Goal: Transaction & Acquisition: Purchase product/service

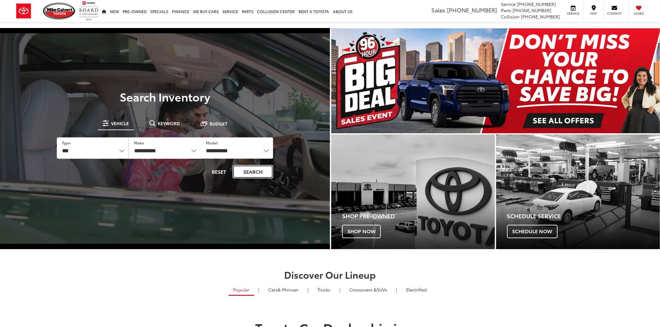
click at [251, 173] on button "Search" at bounding box center [253, 171] width 41 height 13
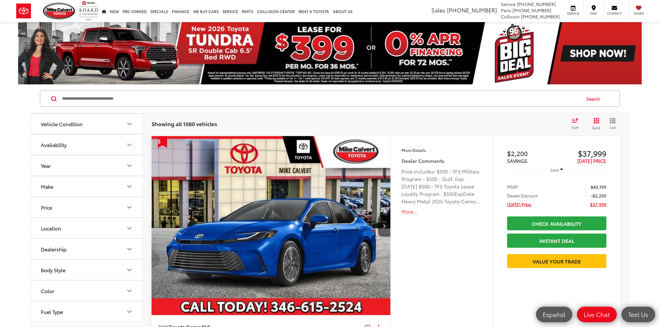
click at [71, 98] on input "Search by Make, Model, or Keyword" at bounding box center [320, 98] width 519 height 15
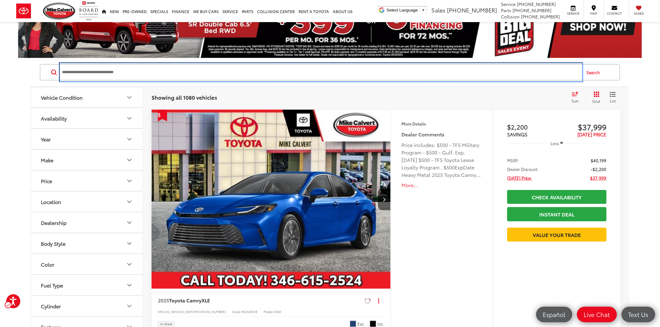
scroll to position [95, 0]
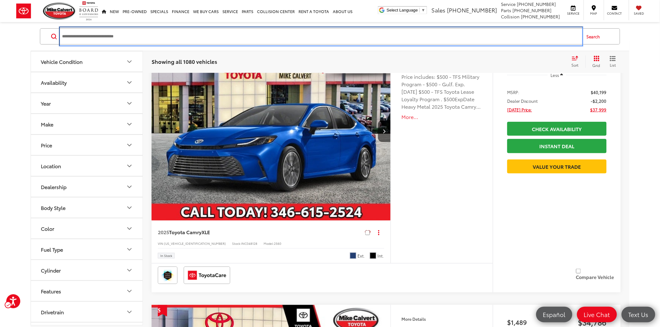
click at [656, 31] on html "Accessibility Screen-Reader Guide, Feedback, and Issue Reporting | New window […" at bounding box center [330, 68] width 660 height 327
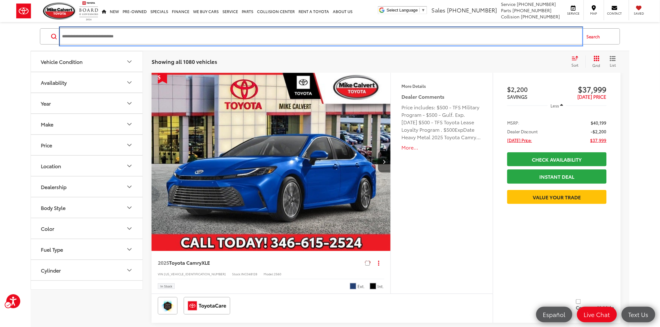
scroll to position [26, 0]
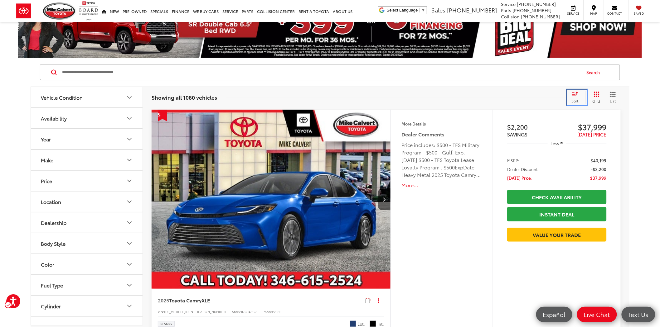
click at [572, 99] on span "Sort" at bounding box center [574, 100] width 7 height 5
click at [577, 96] on icon "Select sort value" at bounding box center [574, 94] width 7 height 5
click at [575, 94] on icon "Select sort value" at bounding box center [574, 94] width 7 height 5
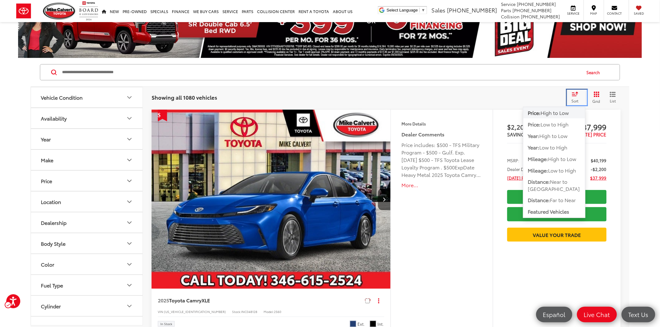
click at [574, 96] on icon "Select sort value" at bounding box center [575, 94] width 6 height 4
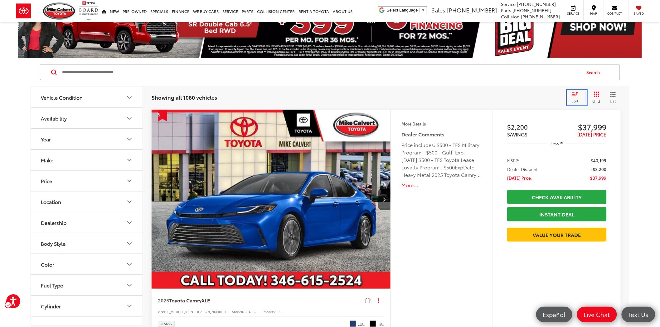
click at [574, 96] on icon "Select sort value" at bounding box center [575, 94] width 6 height 4
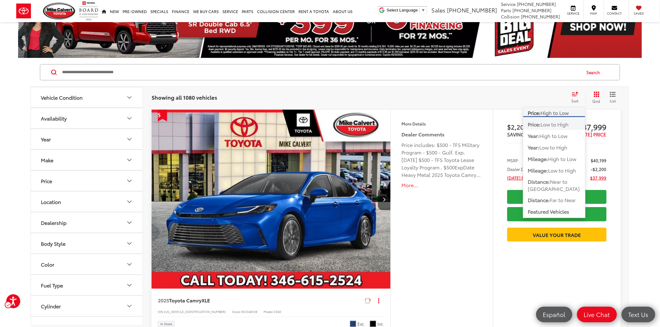
click at [551, 122] on span "Low to High" at bounding box center [555, 124] width 28 height 7
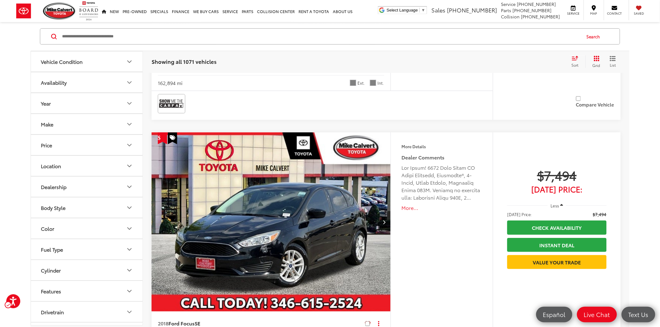
scroll to position [2159, 0]
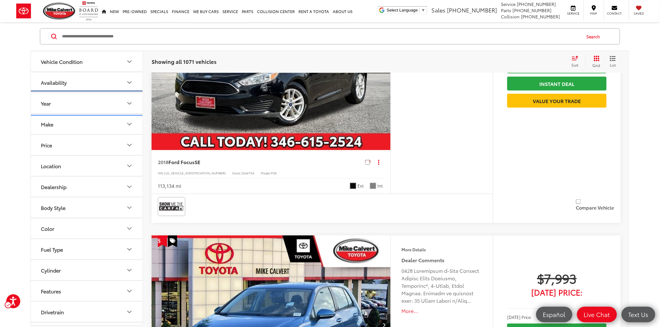
click at [132, 101] on icon "Year" at bounding box center [129, 103] width 7 height 7
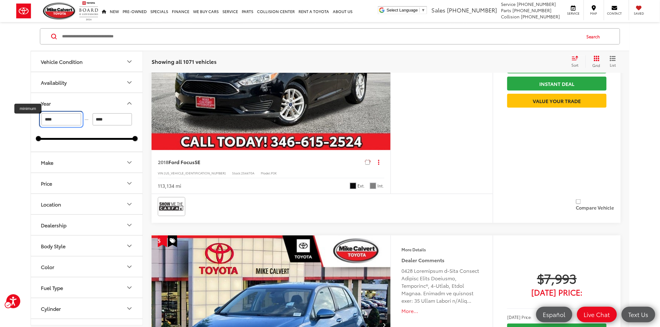
click at [70, 122] on input "****" at bounding box center [61, 119] width 40 height 12
type input "*"
type input "****"
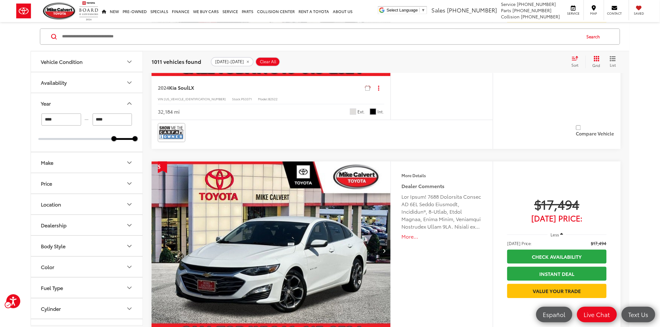
scroll to position [1641, 0]
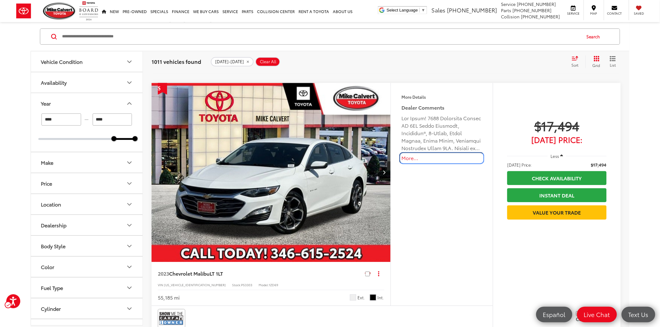
click at [406, 158] on button "More..." at bounding box center [442, 158] width 80 height 7
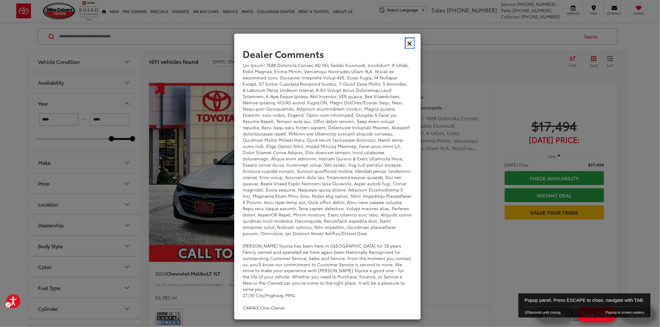
click at [409, 46] on icon "Close" at bounding box center [409, 43] width 5 height 7
click at [410, 45] on icon "Close" at bounding box center [409, 43] width 5 height 7
click at [410, 41] on icon "Close" at bounding box center [409, 43] width 5 height 7
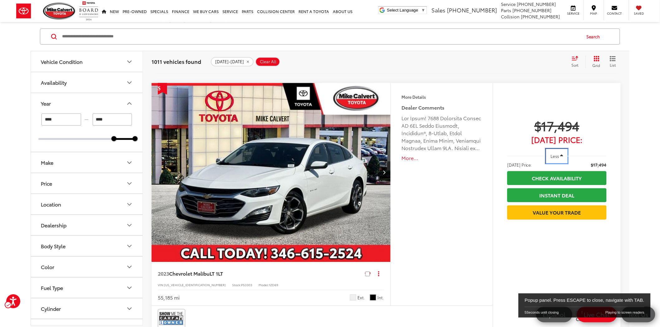
click at [557, 154] on span "Less" at bounding box center [555, 156] width 8 height 6
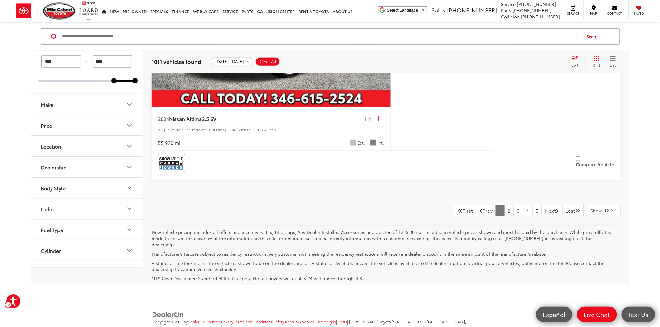
scroll to position [3132, 0]
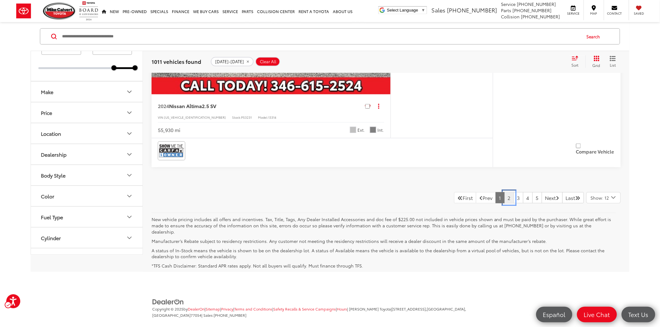
click at [504, 192] on link "2" at bounding box center [509, 197] width 10 height 11
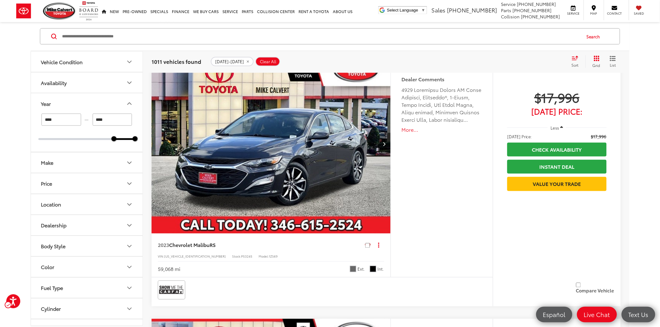
scroll to position [353, 0]
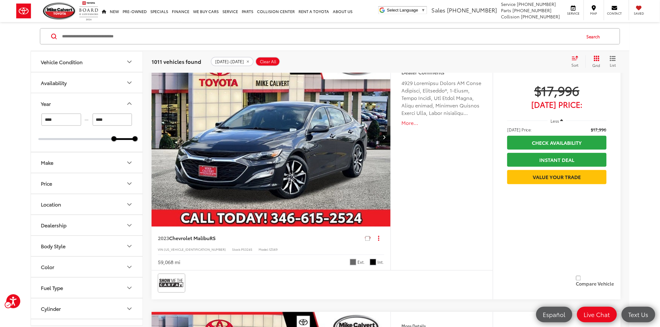
click at [328, 174] on img "2023 Chevrolet Malibu RS 0" at bounding box center [271, 138] width 240 height 180
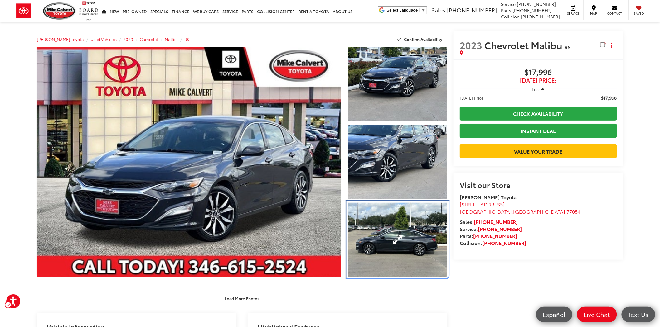
click at [386, 242] on link "Expand Photo 3" at bounding box center [397, 240] width 99 height 75
click at [0, 0] on div "2023 Chevrolet Malibu RS 0" at bounding box center [0, 0] width 0 height 0
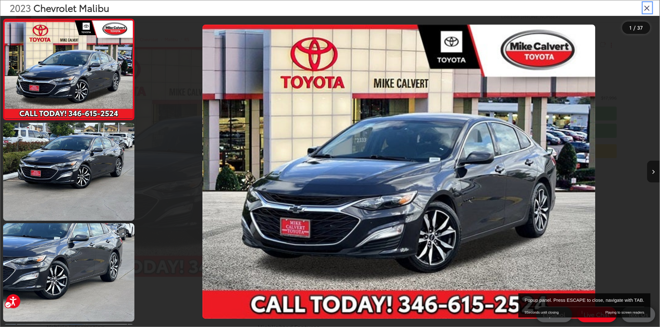
click at [647, 7] on icon "Close gallery" at bounding box center [647, 8] width 6 height 8
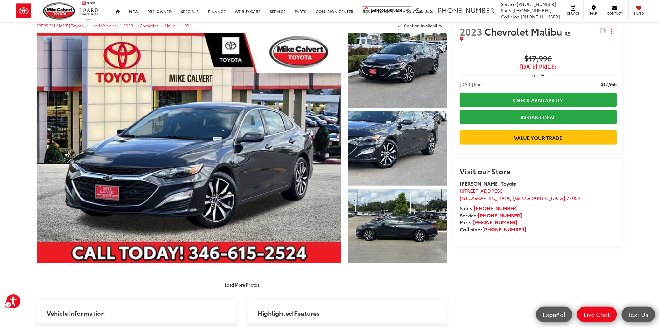
scroll to position [27, 0]
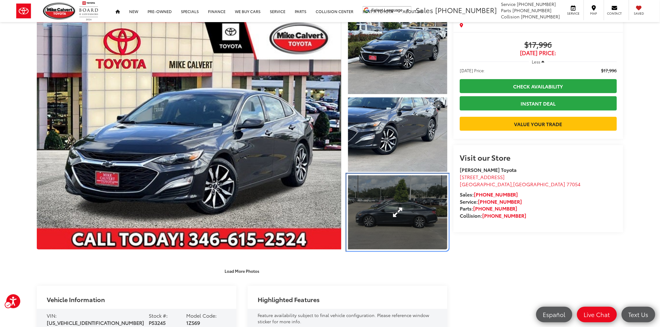
click at [371, 216] on link "Expand Photo 3" at bounding box center [397, 213] width 99 height 75
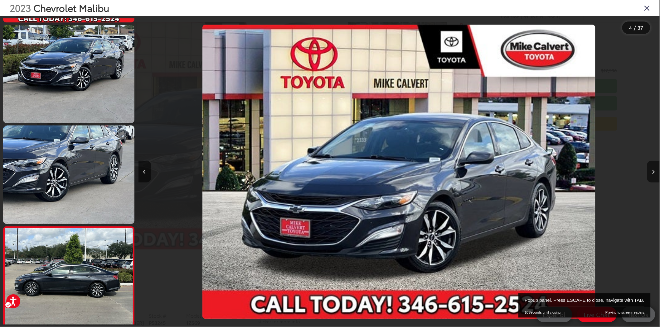
scroll to position [219, 0]
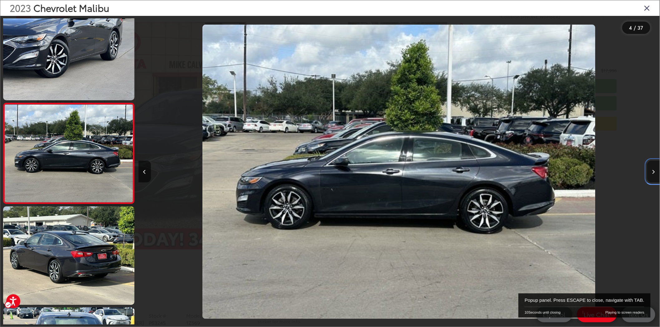
click at [649, 173] on button "Next image" at bounding box center [653, 172] width 12 height 22
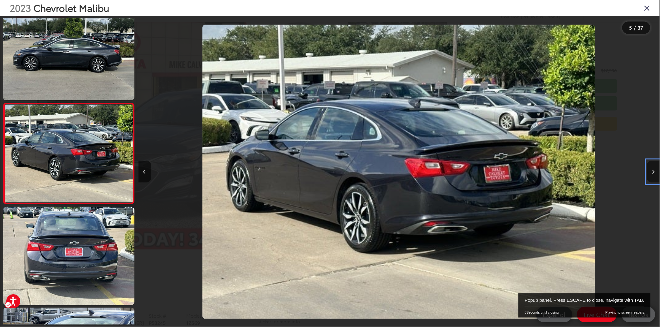
scroll to position [0, 2084]
click at [648, 170] on button "Next image" at bounding box center [653, 172] width 12 height 22
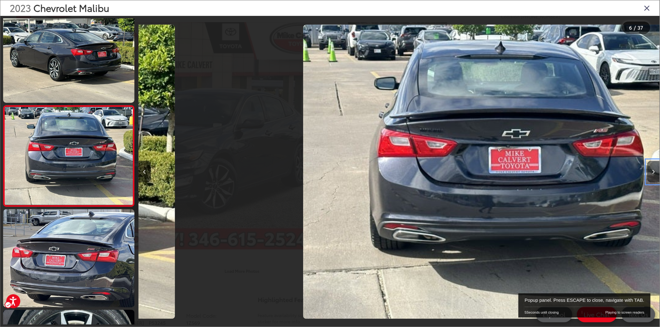
scroll to position [420, 0]
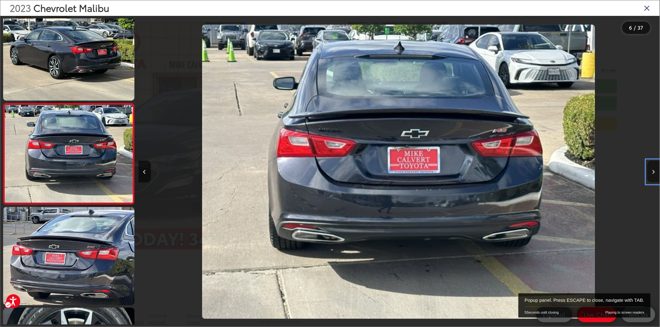
click at [648, 170] on button "Next image" at bounding box center [653, 172] width 12 height 22
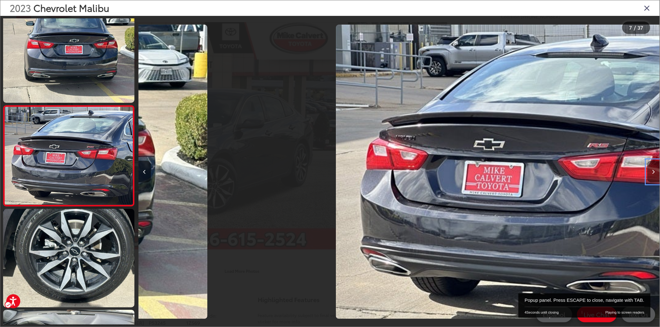
scroll to position [521, 0]
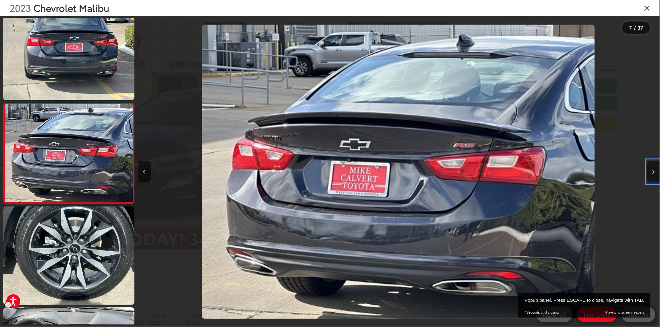
click at [648, 170] on button "Next image" at bounding box center [653, 172] width 12 height 22
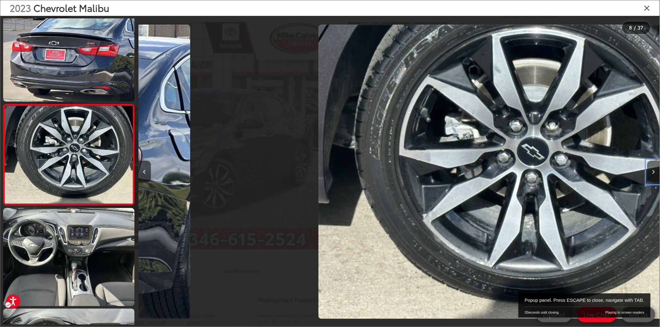
scroll to position [622, 0]
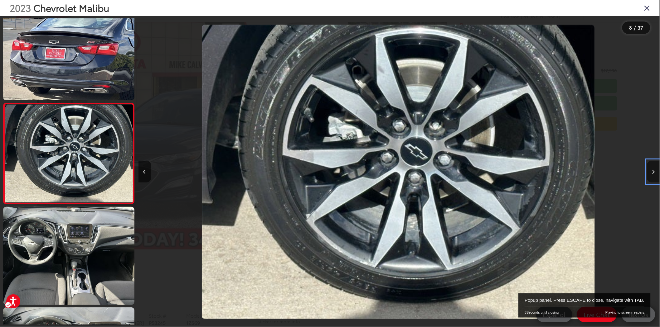
click at [648, 170] on button "Next image" at bounding box center [653, 172] width 12 height 22
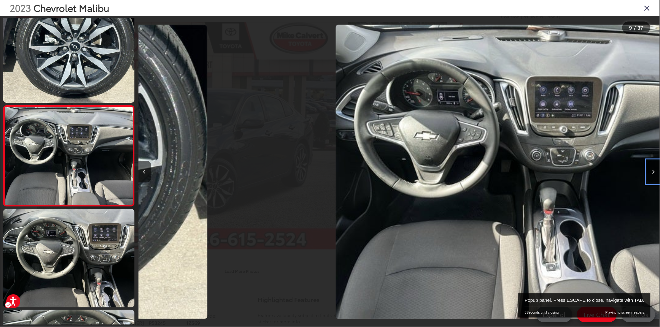
scroll to position [723, 0]
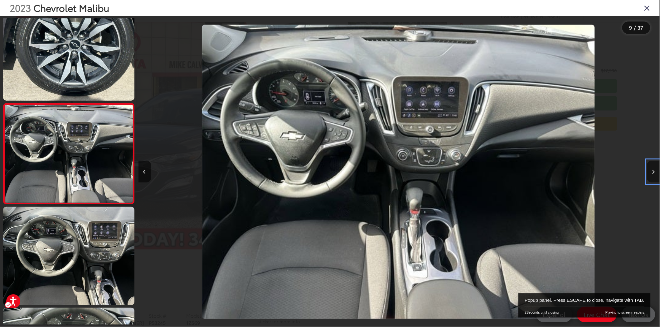
click at [648, 170] on button "Next image" at bounding box center [653, 172] width 12 height 22
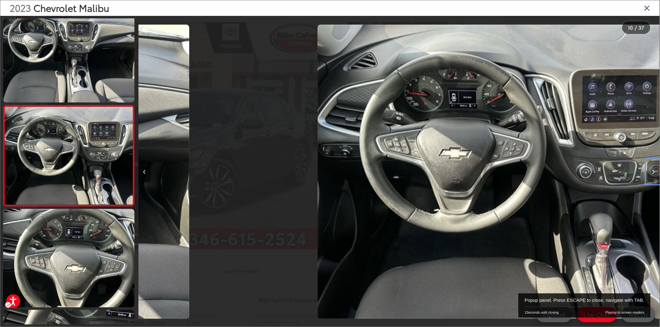
scroll to position [824, 0]
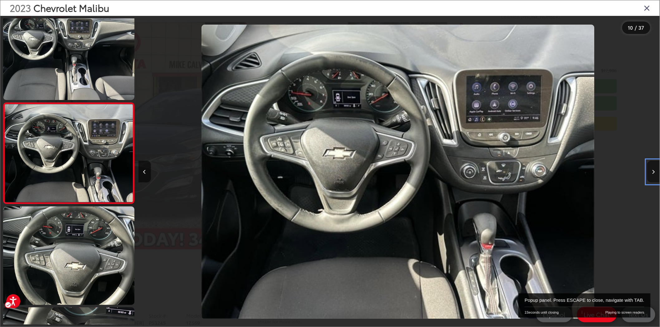
click at [648, 170] on button "Next image" at bounding box center [653, 172] width 12 height 22
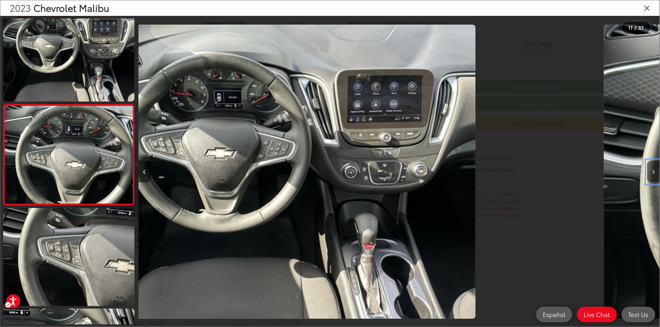
scroll to position [0, 0]
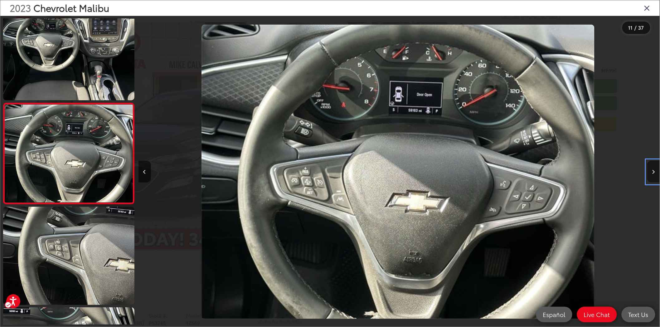
click at [648, 170] on button "Next image" at bounding box center [653, 172] width 12 height 22
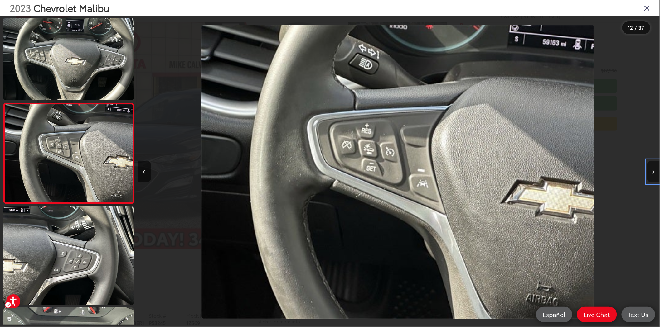
click at [648, 170] on button "Next image" at bounding box center [653, 172] width 12 height 22
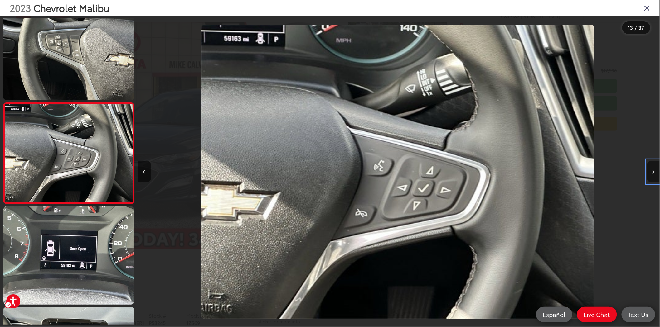
click at [648, 170] on button "Next image" at bounding box center [653, 172] width 12 height 22
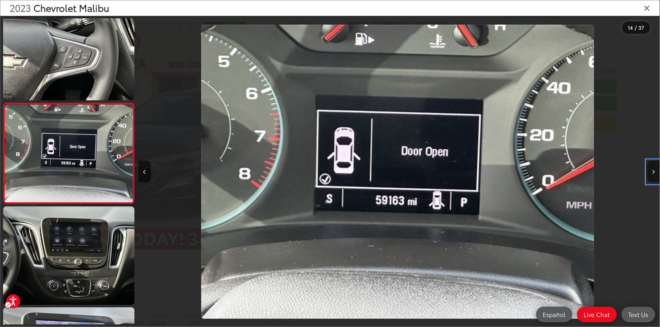
click at [648, 170] on button "Next image" at bounding box center [653, 172] width 12 height 22
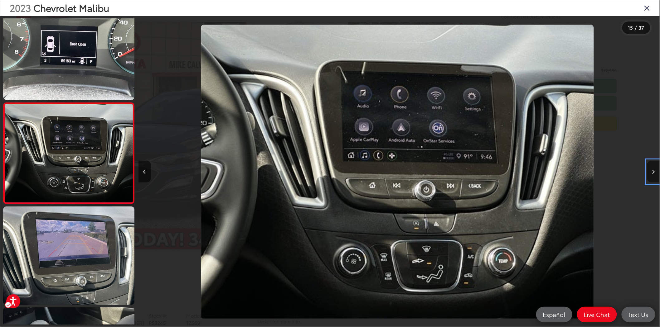
click at [648, 170] on button "Next image" at bounding box center [653, 172] width 12 height 22
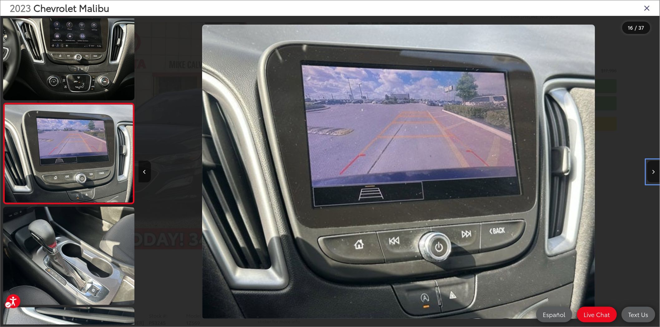
click at [648, 170] on button "Next image" at bounding box center [653, 172] width 12 height 22
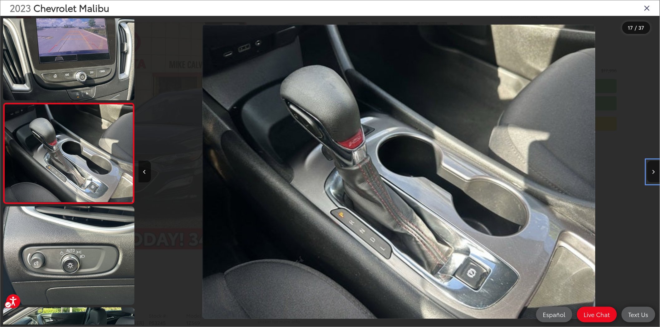
click at [648, 170] on button "Next image" at bounding box center [653, 172] width 12 height 22
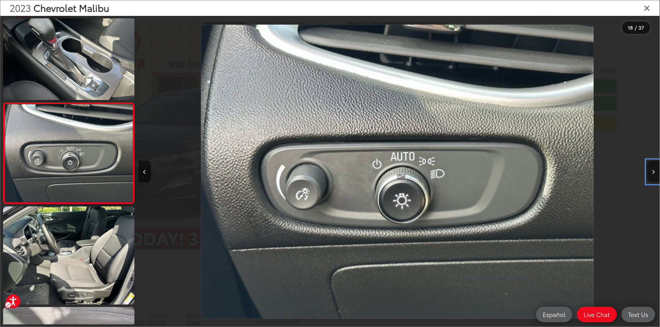
click at [648, 170] on button "Next image" at bounding box center [653, 172] width 12 height 22
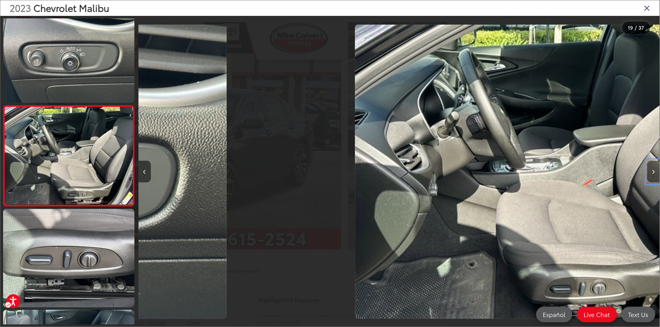
click at [648, 170] on button "Next image" at bounding box center [653, 172] width 12 height 22
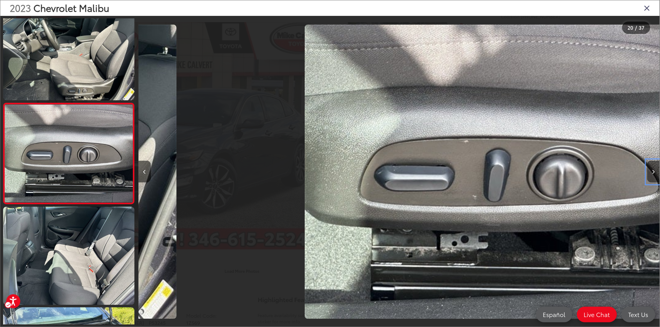
click at [648, 170] on button "Next image" at bounding box center [653, 172] width 12 height 22
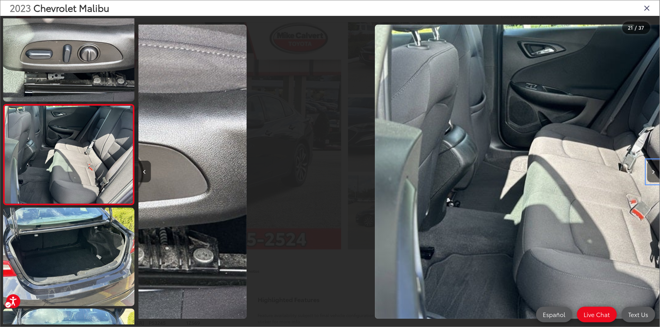
click at [648, 170] on button "Next image" at bounding box center [653, 172] width 12 height 22
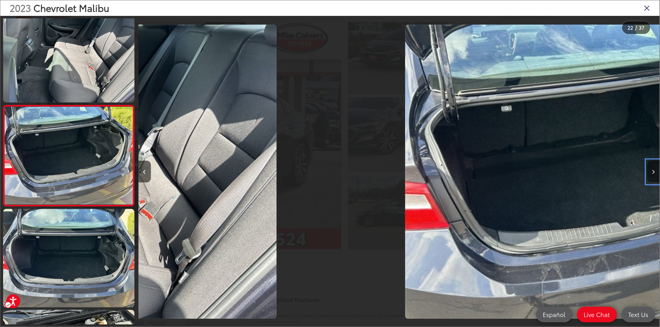
click at [648, 170] on button "Next image" at bounding box center [653, 172] width 12 height 22
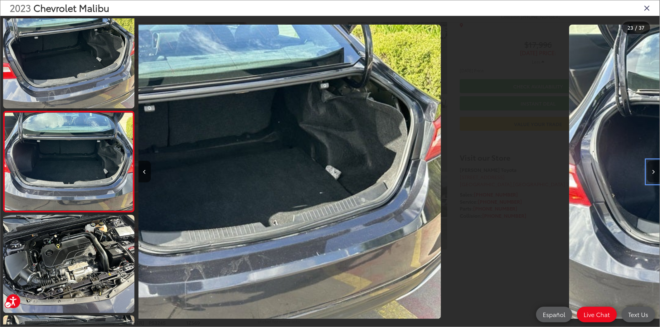
click at [648, 170] on button "Next image" at bounding box center [653, 172] width 12 height 22
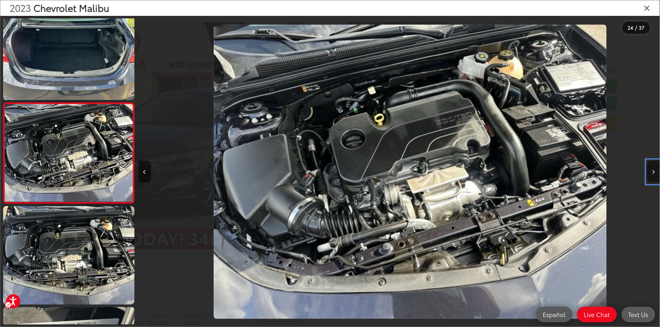
click at [648, 170] on button "Next image" at bounding box center [653, 172] width 12 height 22
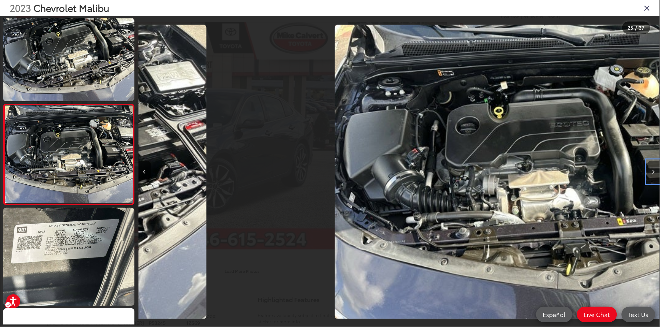
click at [648, 170] on button "Next image" at bounding box center [653, 172] width 12 height 22
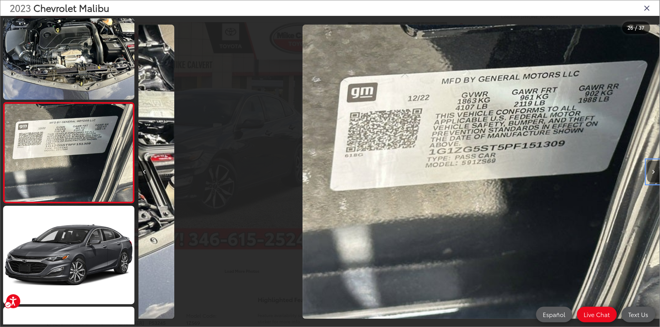
click at [648, 170] on button "Next image" at bounding box center [653, 172] width 12 height 22
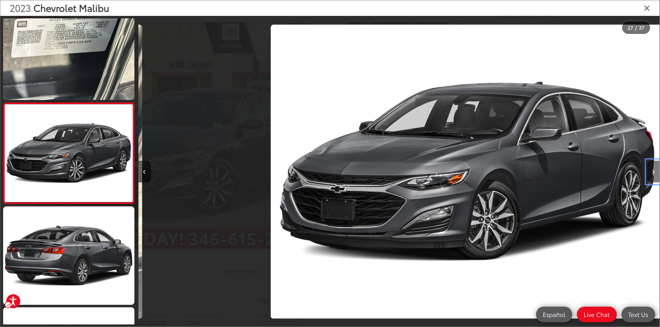
click at [648, 170] on button "Next image" at bounding box center [653, 172] width 12 height 22
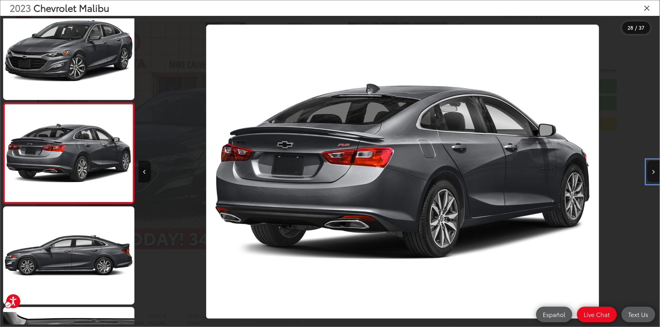
click at [648, 170] on button "Next image" at bounding box center [653, 172] width 12 height 22
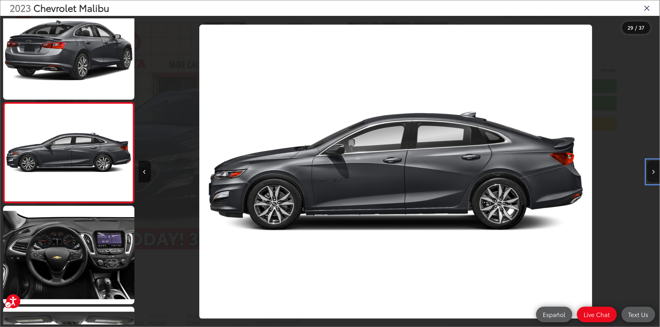
click at [648, 170] on button "Next image" at bounding box center [653, 172] width 12 height 22
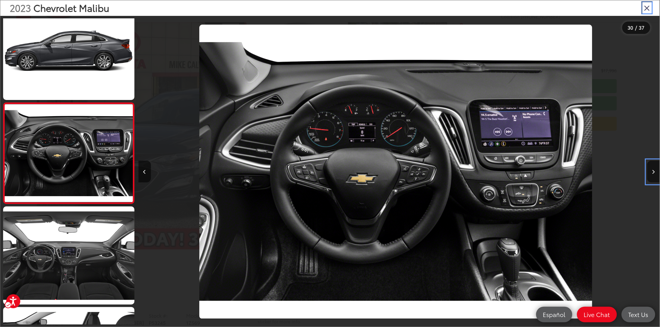
click at [645, 6] on icon "Close gallery" at bounding box center [647, 8] width 6 height 8
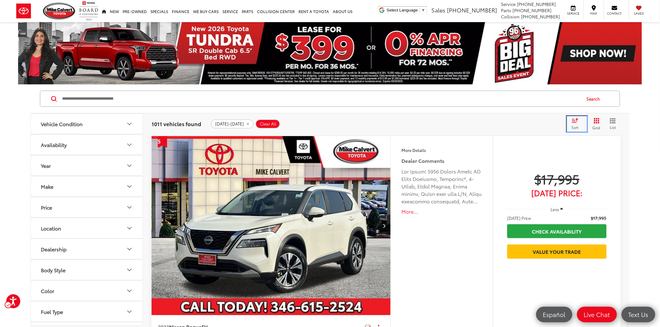
click at [574, 124] on div "Sort" at bounding box center [576, 124] width 17 height 12
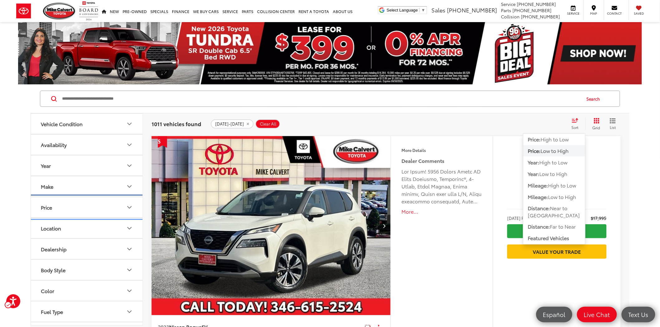
click at [124, 208] on button "Price" at bounding box center [87, 207] width 112 height 20
click at [126, 208] on icon "Price" at bounding box center [129, 207] width 7 height 7
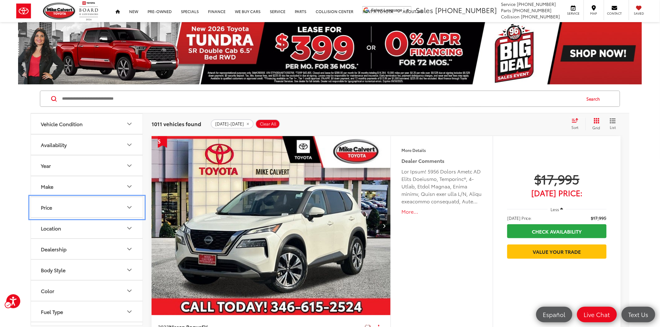
click at [128, 206] on icon "Price" at bounding box center [129, 207] width 7 height 7
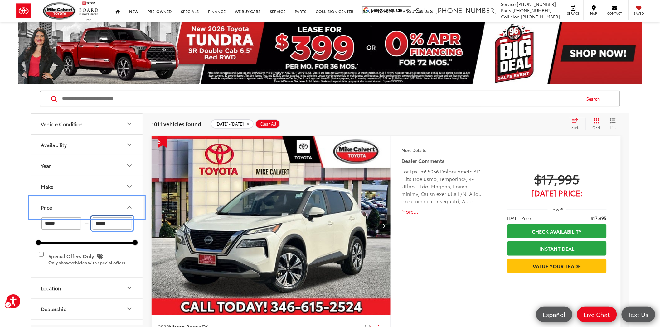
click at [113, 224] on input "*****" at bounding box center [113, 224] width 40 height 12
type input "*"
type input "******"
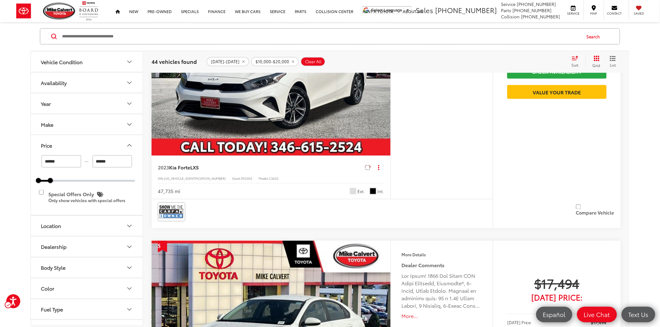
scroll to position [3118, 0]
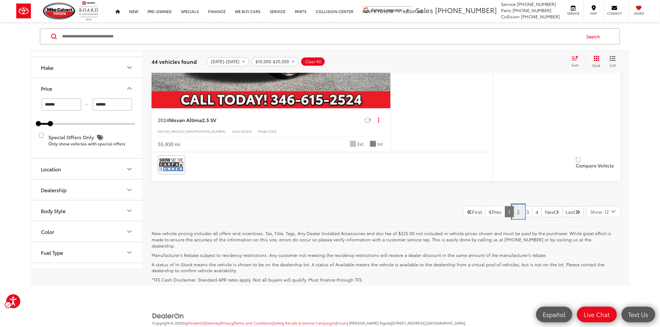
click at [513, 212] on link "2" at bounding box center [518, 211] width 10 height 11
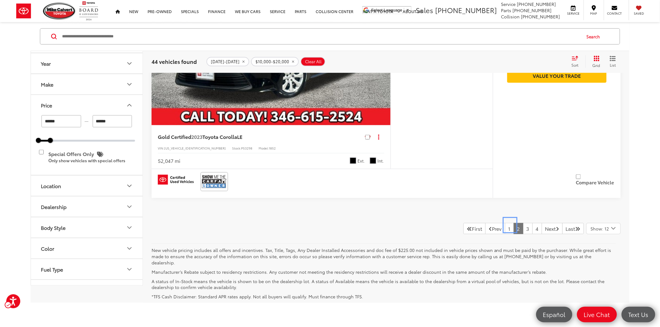
scroll to position [3132, 0]
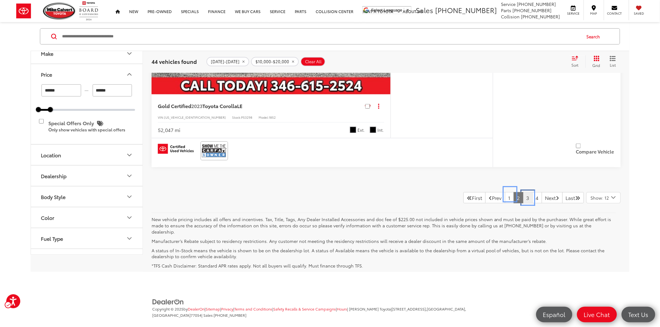
click at [523, 194] on link "3" at bounding box center [528, 197] width 10 height 11
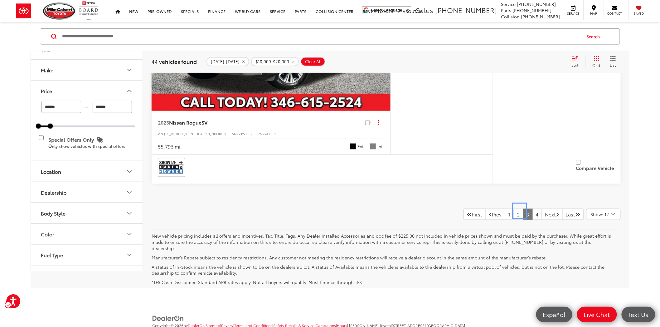
scroll to position [3129, 0]
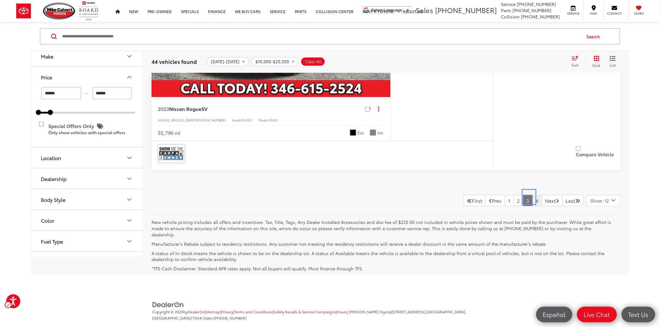
click at [532, 195] on link "4" at bounding box center [537, 200] width 10 height 11
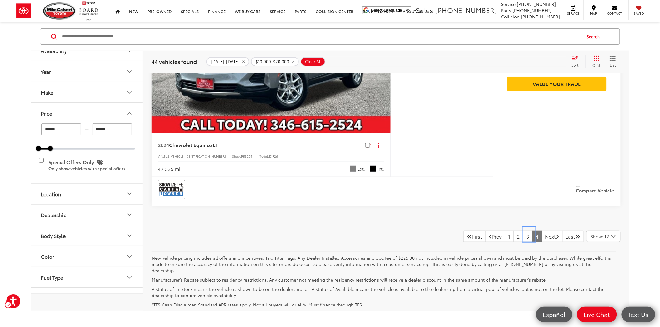
scroll to position [2075, 0]
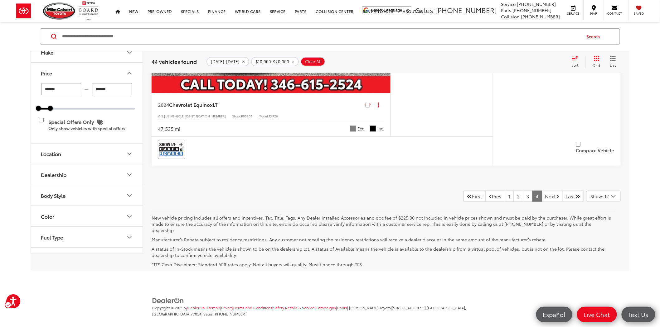
click at [156, 24] on div "Search" at bounding box center [330, 36] width 599 height 29
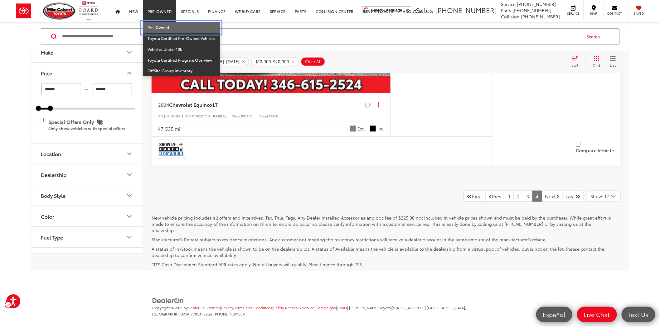
click at [155, 26] on link "Pre-Owned" at bounding box center [181, 27] width 77 height 11
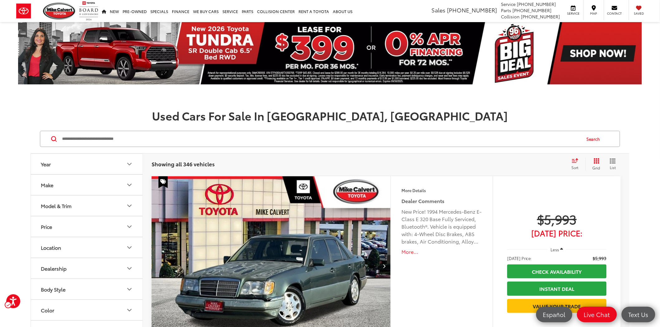
scroll to position [935, 0]
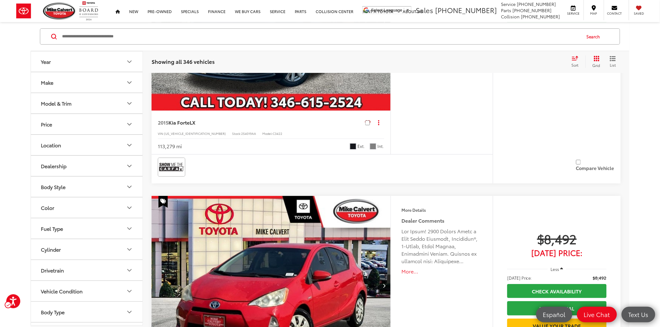
scroll to position [2875, 0]
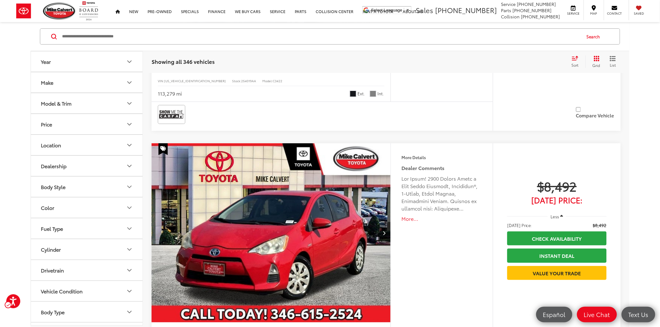
click at [613, 237] on div "Original Price $8,492 Today's Price: Less Today's Price: Original Price $8,492 …" at bounding box center [557, 254] width 128 height 223
click at [615, 237] on div "Original Price $8,492 Today's Price: Less Today's Price: Original Price $8,492 …" at bounding box center [557, 254] width 128 height 223
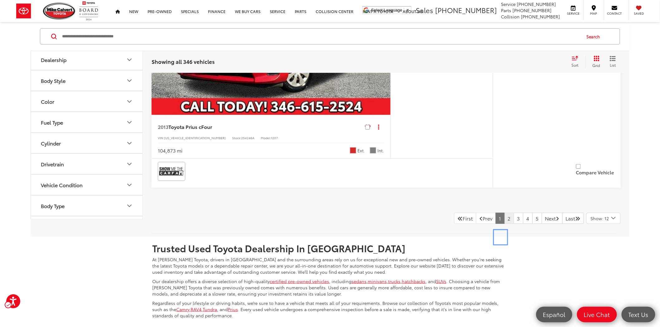
click at [504, 224] on link "2" at bounding box center [509, 218] width 10 height 11
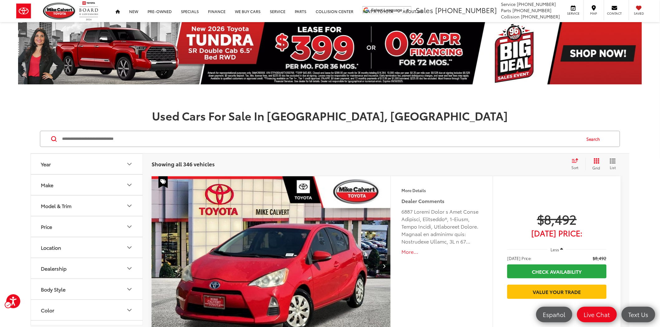
click at [424, 278] on div "Features Bluetooth® Heated Seats Keyless Entry Emergency Brake Assist Navigatio…" at bounding box center [441, 287] width 102 height 223
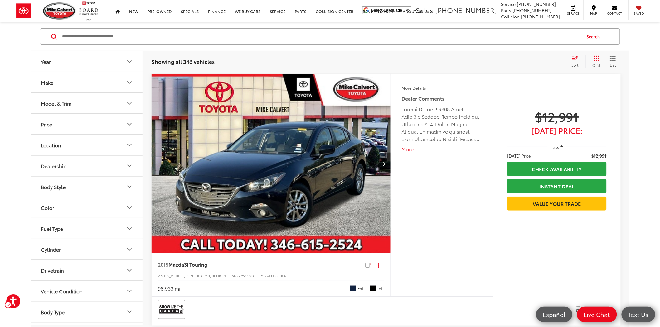
scroll to position [3187, 0]
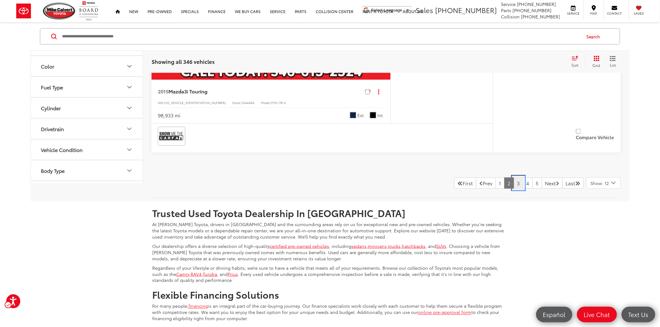
click at [513, 179] on link "3" at bounding box center [518, 183] width 10 height 11
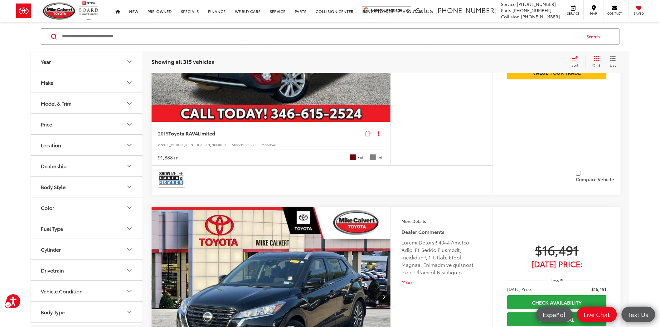
scroll to position [1904, 0]
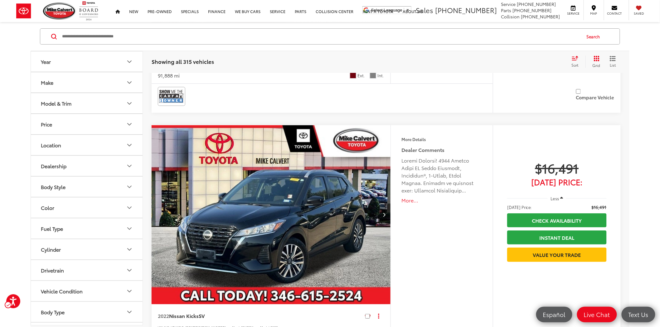
click at [307, 226] on img "2022 Nissan Kicks SV 0" at bounding box center [271, 215] width 240 height 180
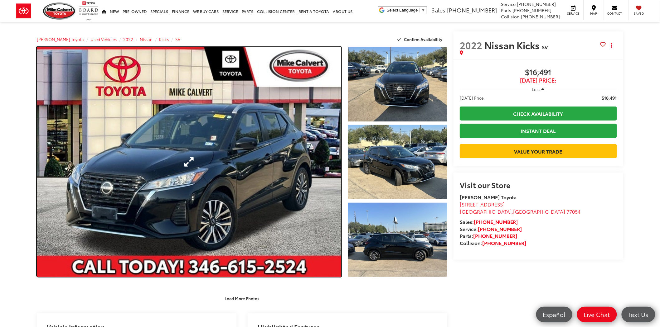
click at [306, 152] on link "Expand Photo 0" at bounding box center [189, 162] width 304 height 230
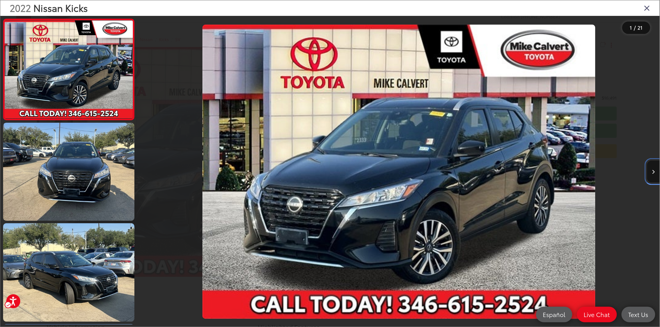
click at [652, 170] on button "Next image" at bounding box center [653, 172] width 12 height 22
click at [652, 172] on icon "Next image" at bounding box center [653, 172] width 3 height 4
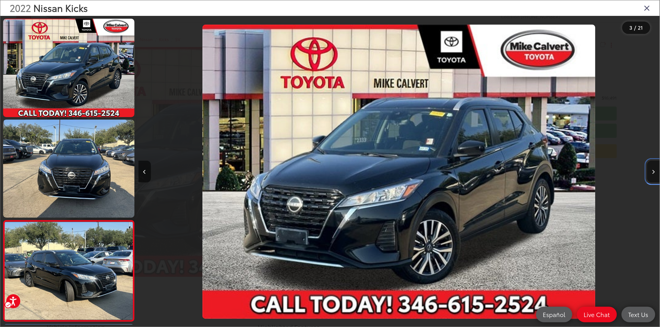
click at [649, 171] on button "Next image" at bounding box center [653, 172] width 12 height 22
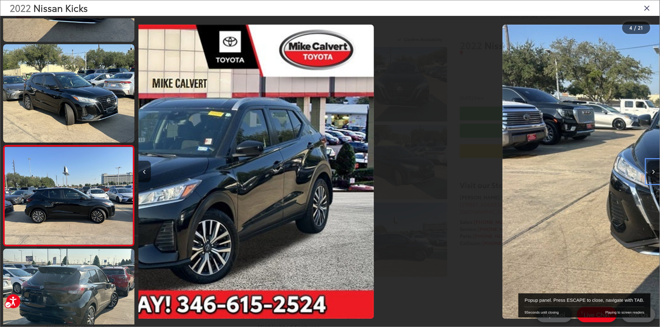
scroll to position [219, 0]
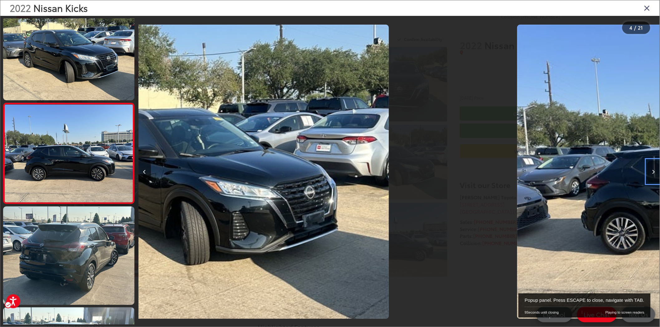
click at [649, 171] on button "Next image" at bounding box center [653, 172] width 12 height 22
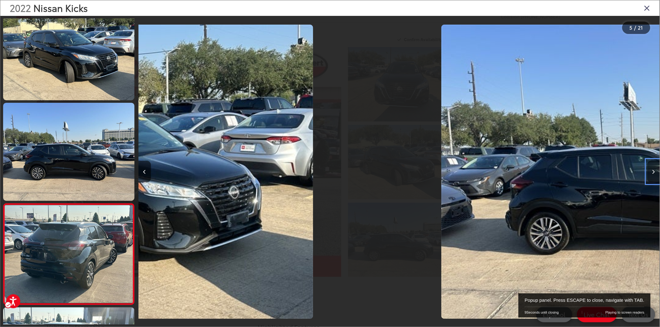
scroll to position [0, 1924]
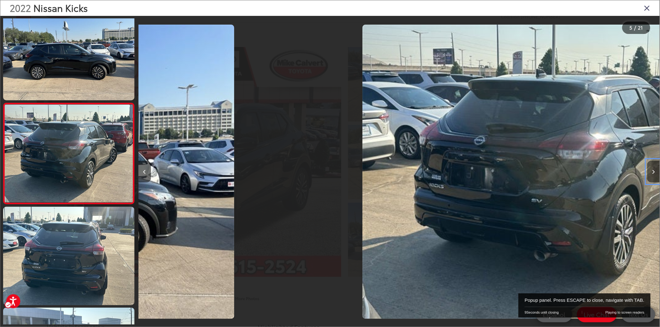
click at [649, 171] on button "Next image" at bounding box center [653, 172] width 12 height 22
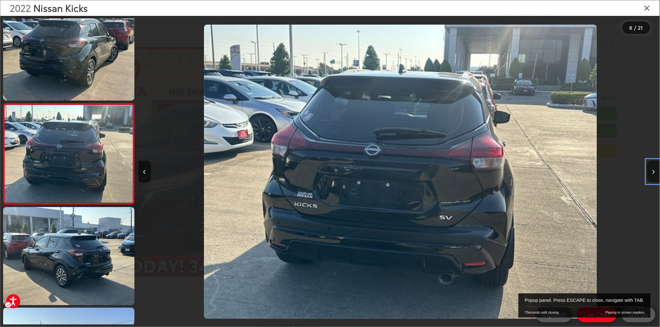
scroll to position [0, 2605]
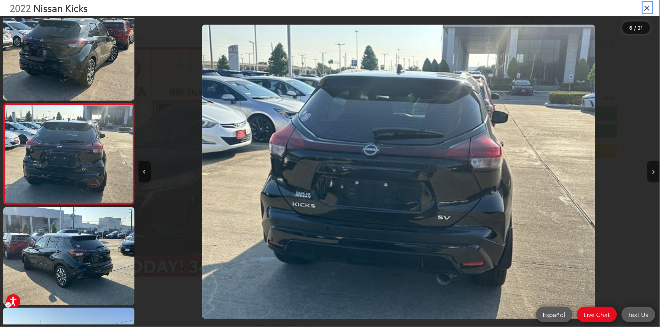
click at [649, 7] on icon "Close gallery" at bounding box center [647, 8] width 6 height 8
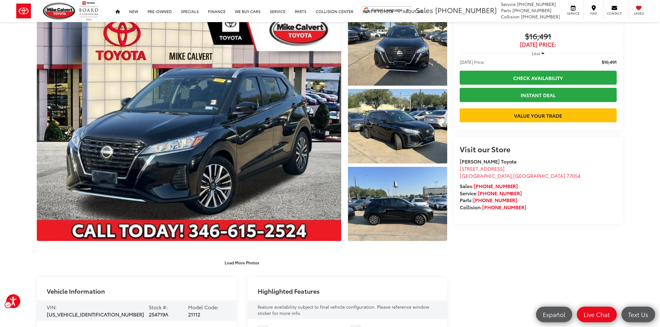
scroll to position [0, 0]
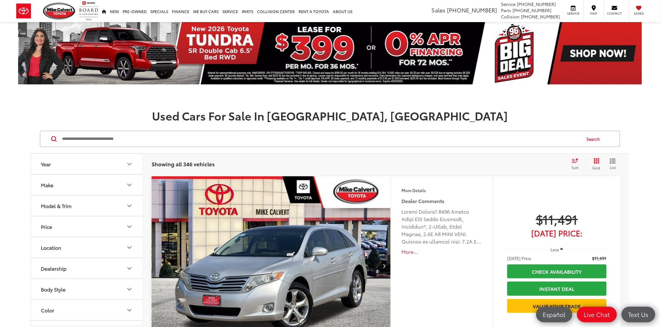
click at [183, 139] on input "Search by Make, Model, or Keyword" at bounding box center [320, 139] width 519 height 15
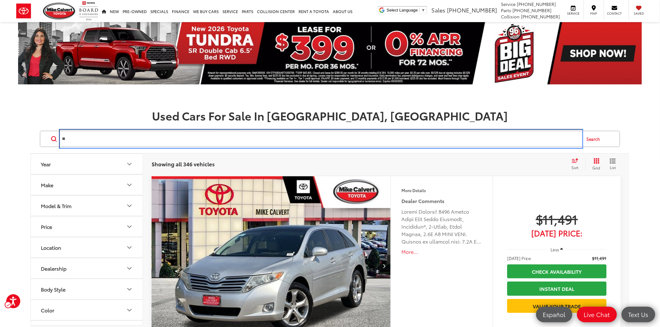
type input "*"
click at [33, 136] on div "***** Search" at bounding box center [330, 139] width 599 height 29
click at [48, 133] on div "***** Search" at bounding box center [330, 139] width 580 height 16
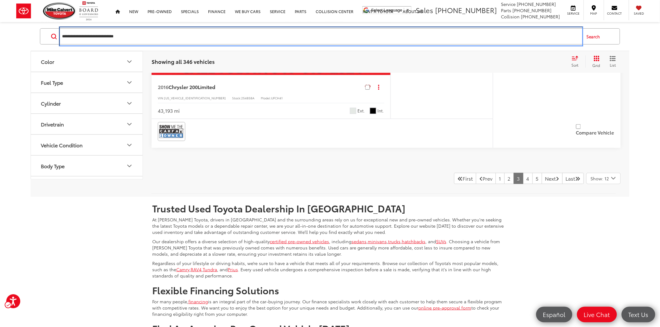
scroll to position [3127, 0]
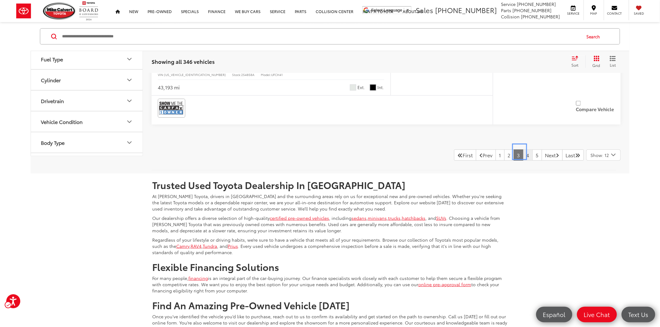
click at [523, 151] on link "4" at bounding box center [528, 155] width 10 height 11
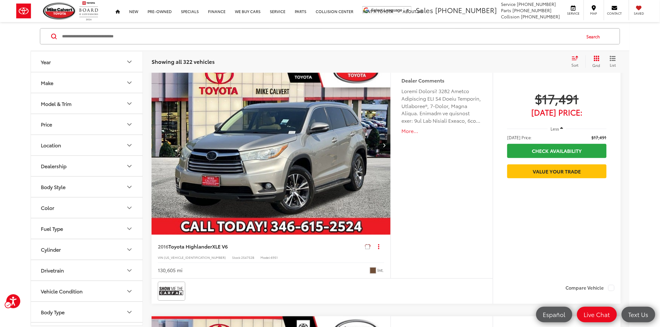
scroll to position [102, 0]
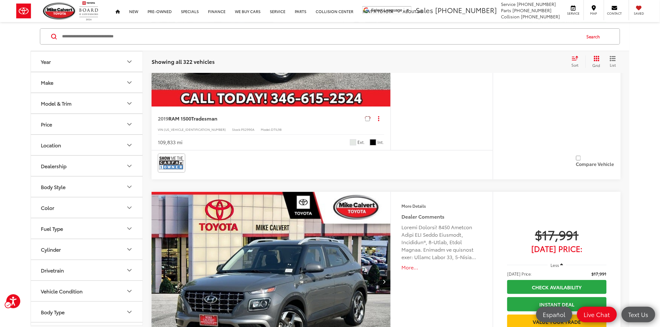
scroll to position [3200, 0]
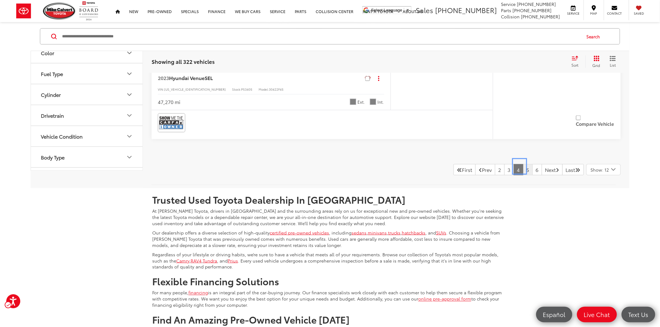
click at [523, 167] on link "5" at bounding box center [528, 169] width 10 height 11
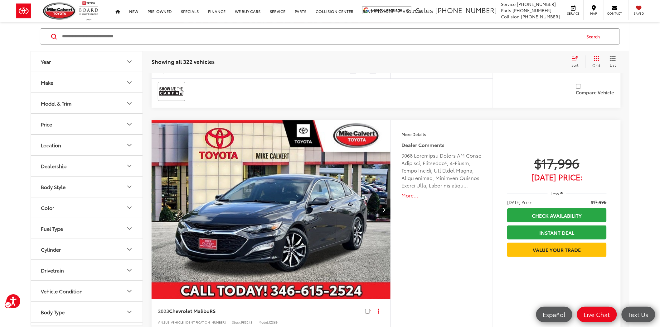
scroll to position [1941, 0]
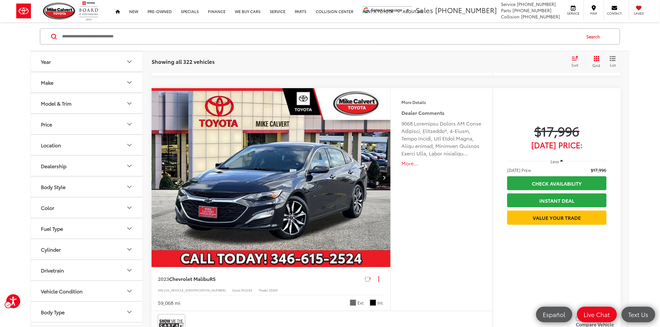
click at [265, 176] on img "2023 Chevrolet Malibu RS 0" at bounding box center [271, 178] width 240 height 180
